Goal: Check status: Check status

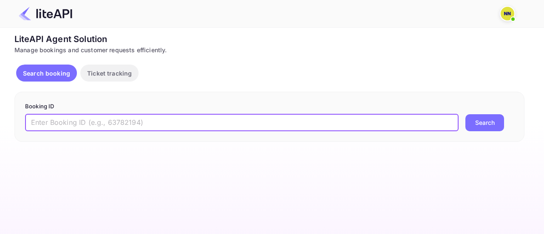
click at [100, 116] on input "text" at bounding box center [241, 122] width 433 height 17
drag, startPoint x: 297, startPoint y: 127, endPoint x: 404, endPoint y: 127, distance: 106.6
click at [404, 127] on input "8880913" at bounding box center [241, 122] width 433 height 17
type input "8880913"
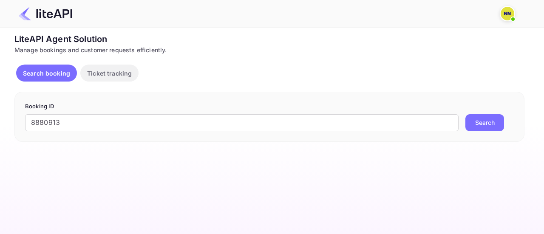
click at [491, 127] on button "Search" at bounding box center [484, 122] width 39 height 17
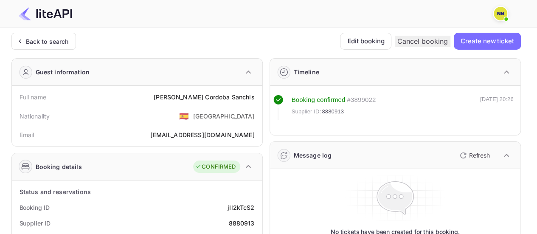
scroll to position [85, 0]
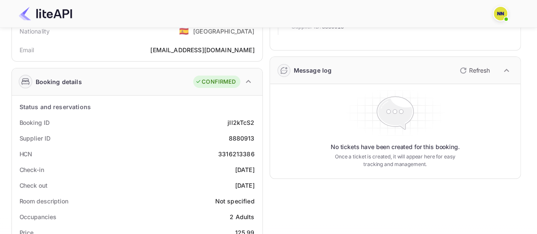
click at [242, 152] on div "3316213386" at bounding box center [236, 154] width 37 height 9
copy div "3316213386"
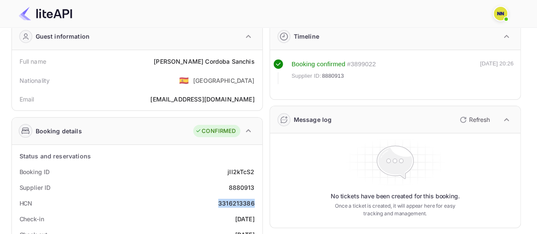
scroll to position [0, 0]
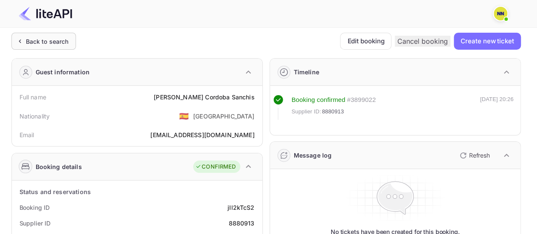
click at [47, 43] on div "Back to search" at bounding box center [47, 41] width 43 height 9
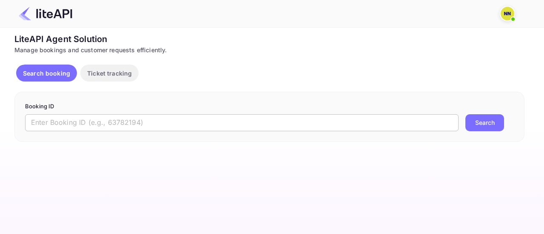
click at [73, 122] on input "text" at bounding box center [241, 122] width 433 height 17
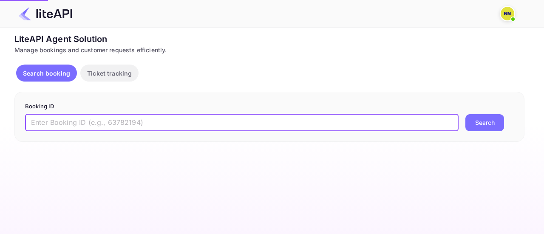
paste input "8855130"
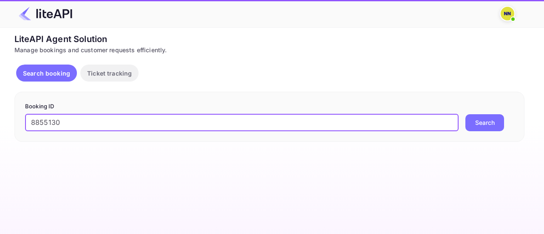
type input "8855130"
click at [494, 119] on button "Search" at bounding box center [484, 122] width 39 height 17
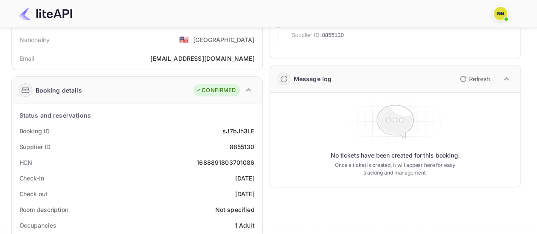
scroll to position [85, 0]
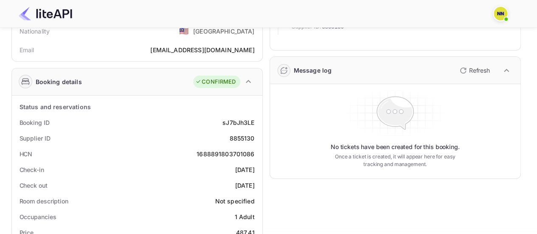
click at [232, 151] on div "1688891803701086" at bounding box center [226, 154] width 58 height 9
